Goal: Task Accomplishment & Management: Use online tool/utility

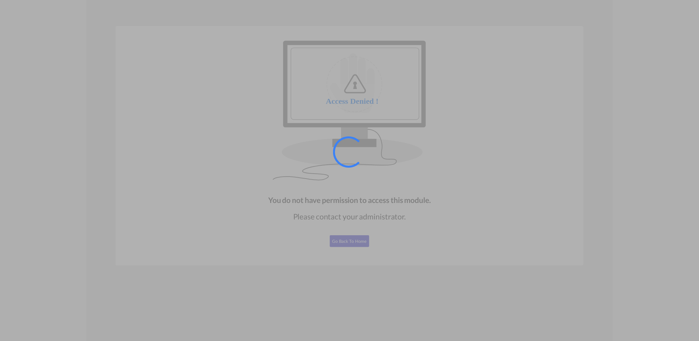
click at [278, 132] on div at bounding box center [349, 170] width 699 height 341
